Goal: Task Accomplishment & Management: Use online tool/utility

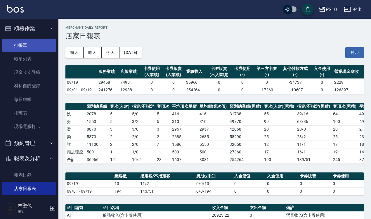
click at [30, 42] on link "打帳單" at bounding box center [29, 45] width 54 height 13
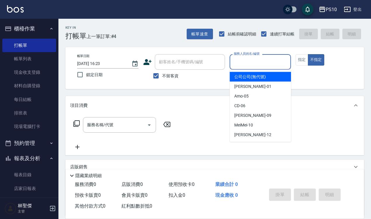
click at [252, 60] on input "服務人員姓名/編號" at bounding box center [260, 62] width 56 height 10
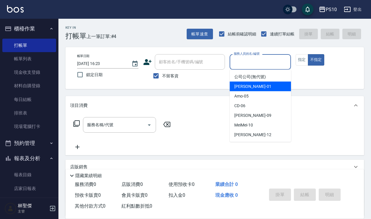
click at [250, 88] on div "[PERSON_NAME] -01" at bounding box center [260, 87] width 61 height 10
type input "[PERSON_NAME]-01"
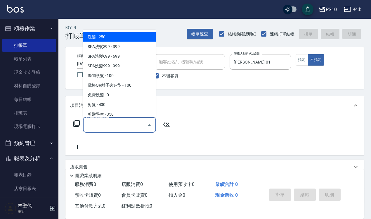
click at [114, 121] on input "服務名稱/代號" at bounding box center [115, 124] width 59 height 10
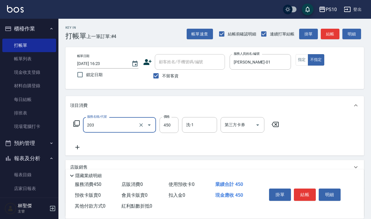
type input "剪+洗(203)"
type input "600"
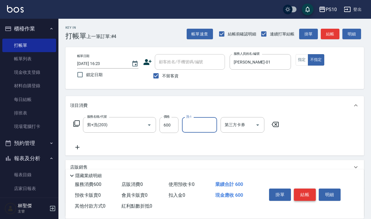
click at [301, 193] on button "結帳" at bounding box center [305, 194] width 22 height 12
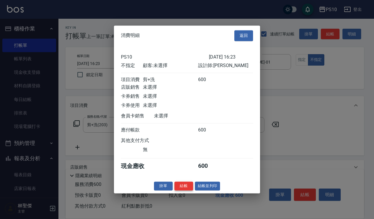
click at [185, 186] on button "結帳" at bounding box center [183, 185] width 19 height 9
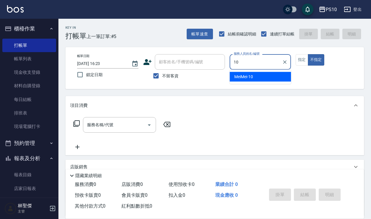
type input "MeiMei-10"
type button "false"
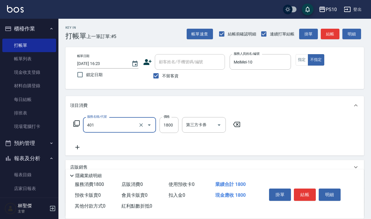
type input "染髮短髮(401)"
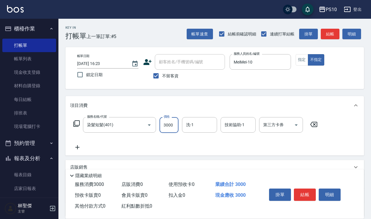
type input "3000"
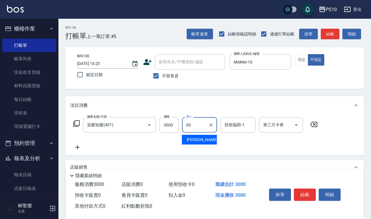
type input "[PERSON_NAME]-09"
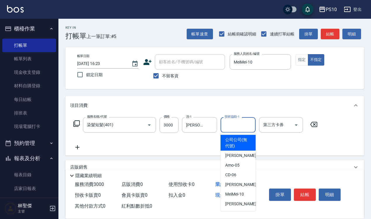
click at [237, 126] on input "技術協助-1" at bounding box center [238, 124] width 30 height 10
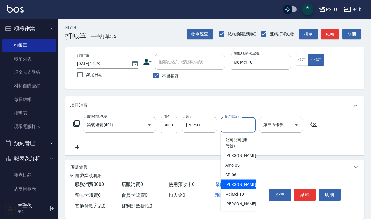
click at [240, 184] on div "[PERSON_NAME] -09" at bounding box center [238, 184] width 35 height 10
type input "[PERSON_NAME]-09"
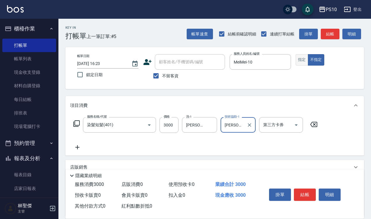
click at [301, 59] on button "指定" at bounding box center [302, 59] width 13 height 11
click at [303, 190] on button "結帳" at bounding box center [305, 194] width 22 height 12
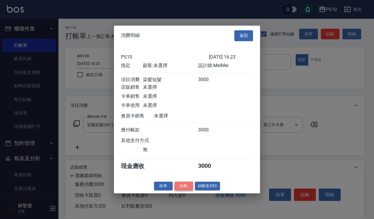
click at [183, 190] on button "結帳" at bounding box center [183, 185] width 19 height 9
type input "[DATE] 16:24"
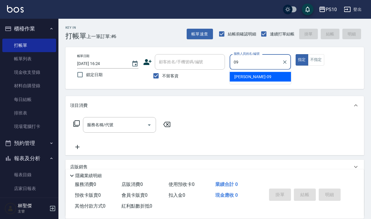
type input "[PERSON_NAME]-09"
type button "true"
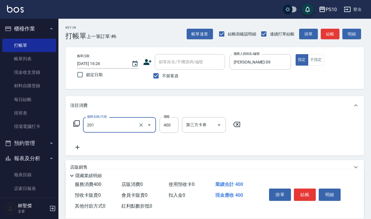
type input "剪髮(201)"
type input "200"
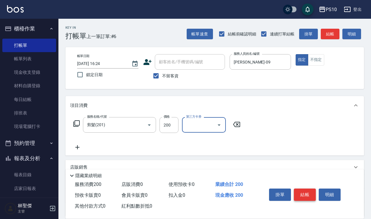
click at [310, 189] on button "結帳" at bounding box center [305, 194] width 22 height 12
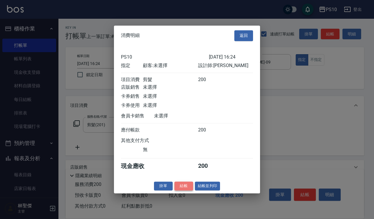
click at [184, 187] on button "結帳" at bounding box center [183, 185] width 19 height 9
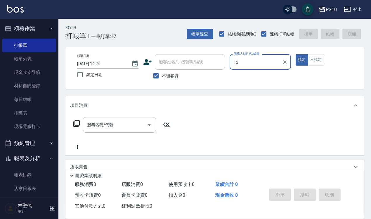
type input "[PERSON_NAME]-12"
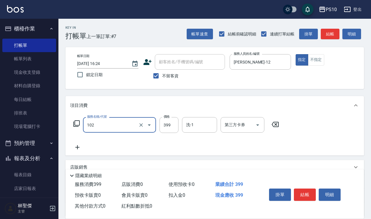
type input "SPA洗髮399(102)"
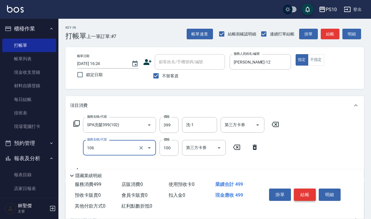
type input "電棒OR離子夾造型(106)"
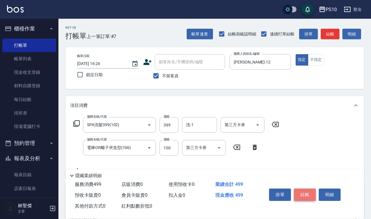
click at [306, 188] on button "結帳" at bounding box center [305, 194] width 22 height 12
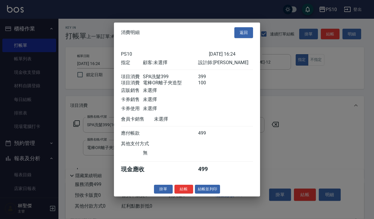
drag, startPoint x: 249, startPoint y: 26, endPoint x: 257, endPoint y: 31, distance: 9.7
click at [249, 27] on button "返回" at bounding box center [243, 32] width 19 height 11
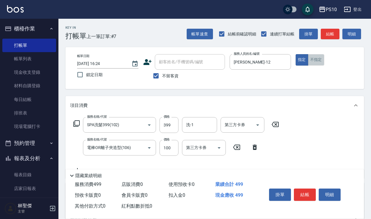
drag, startPoint x: 316, startPoint y: 59, endPoint x: 316, endPoint y: 63, distance: 3.8
click at [316, 60] on button "不指定" at bounding box center [316, 59] width 16 height 11
click at [300, 189] on button "結帳" at bounding box center [305, 194] width 22 height 12
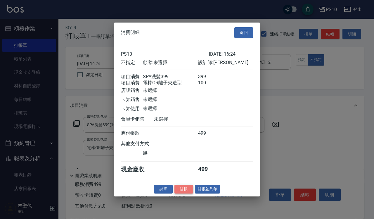
click at [189, 193] on button "結帳" at bounding box center [183, 188] width 19 height 9
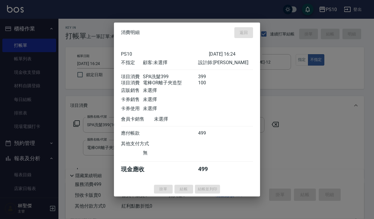
type input "[DATE] 16:25"
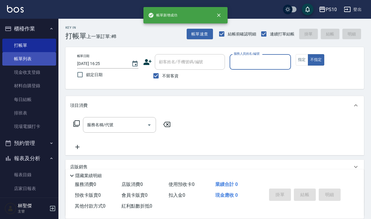
drag, startPoint x: 23, startPoint y: 56, endPoint x: 31, endPoint y: 62, distance: 9.7
click at [24, 57] on link "帳單列表" at bounding box center [29, 58] width 54 height 13
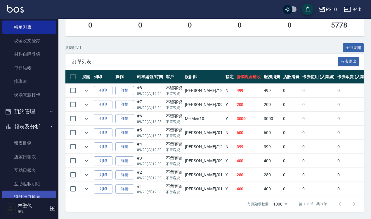
scroll to position [73, 0]
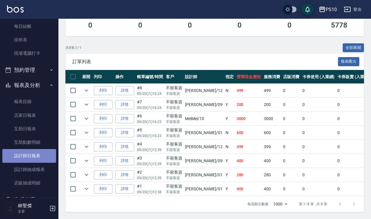
click at [38, 155] on link "設計師日報表" at bounding box center [29, 155] width 54 height 13
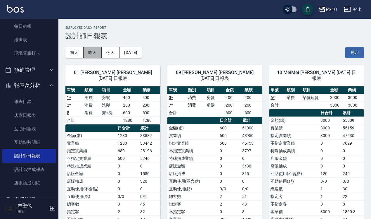
click at [96, 52] on button "昨天" at bounding box center [93, 52] width 18 height 11
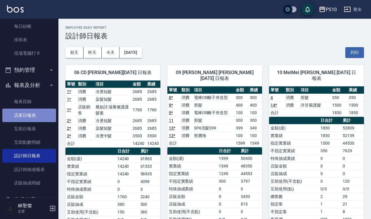
click at [37, 111] on link "店家日報表" at bounding box center [29, 114] width 54 height 13
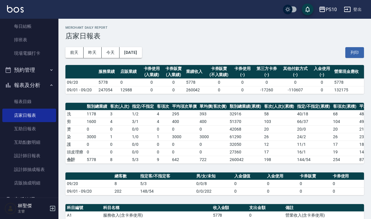
scroll to position [37, 0]
